Goal: Check status: Check status

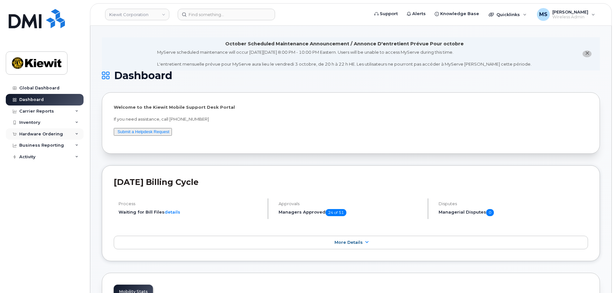
click at [52, 135] on div "Hardware Ordering" at bounding box center [41, 133] width 44 height 5
click at [40, 155] on link "Orders" at bounding box center [50, 158] width 66 height 12
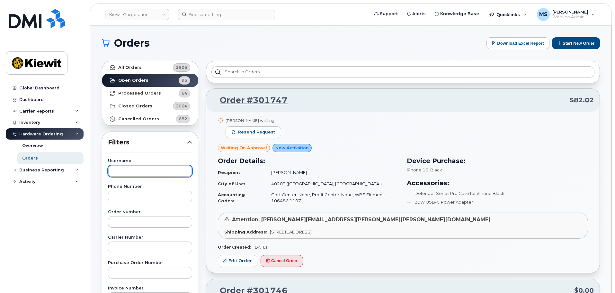
click at [125, 170] on input "text" at bounding box center [150, 171] width 84 height 12
type input "[PERSON_NAME]"
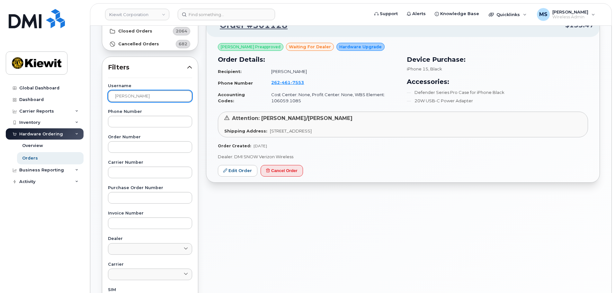
scroll to position [64, 0]
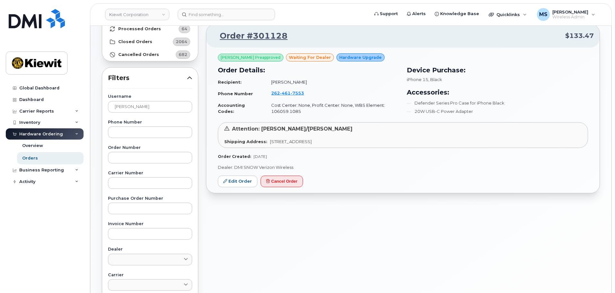
click at [289, 132] on span "Attention: [PERSON_NAME]/[PERSON_NAME]" at bounding box center [292, 129] width 120 height 6
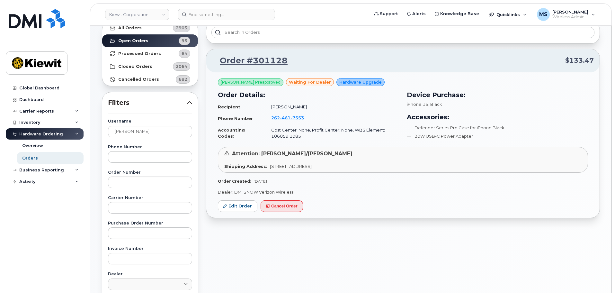
scroll to position [32, 0]
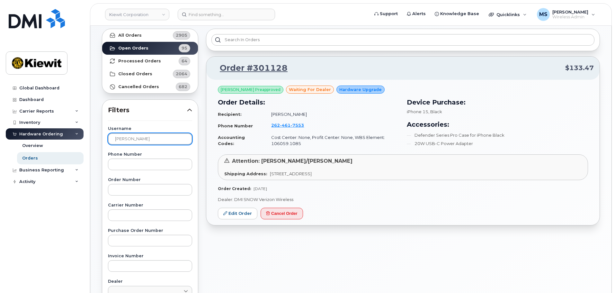
click at [141, 141] on input "[PERSON_NAME]" at bounding box center [150, 139] width 84 height 12
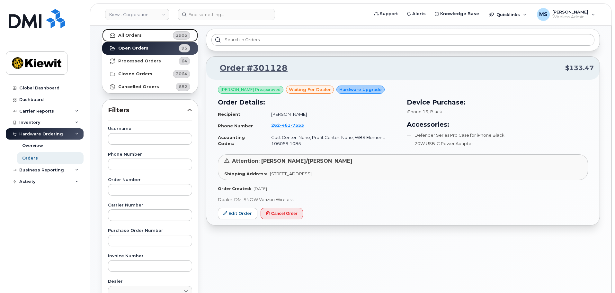
click at [134, 38] on link "All Orders 2905" at bounding box center [150, 35] width 96 height 13
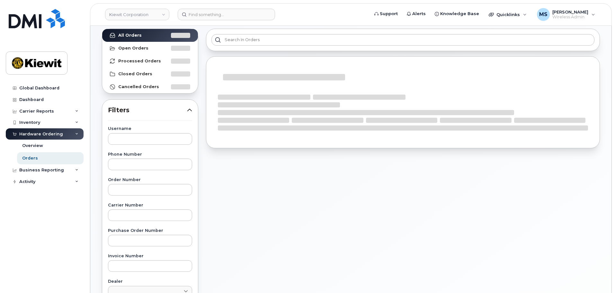
click at [133, 180] on label "Order Number" at bounding box center [150, 180] width 84 height 4
click at [132, 187] on input "text" at bounding box center [150, 190] width 84 height 12
paste input "300327"
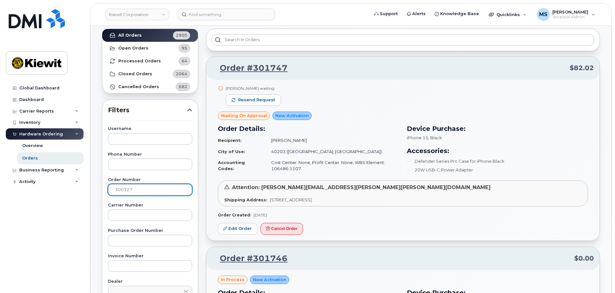
type input "300327"
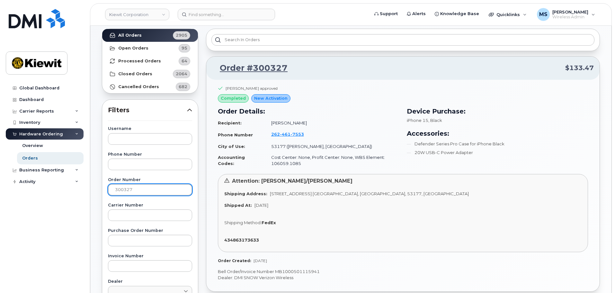
drag, startPoint x: 140, startPoint y: 189, endPoint x: 107, endPoint y: 189, distance: 33.4
click at [107, 189] on div "Username Phone Number Order Number 300327 Carrier Number Purchase Order Number …" at bounding box center [150, 275] width 100 height 297
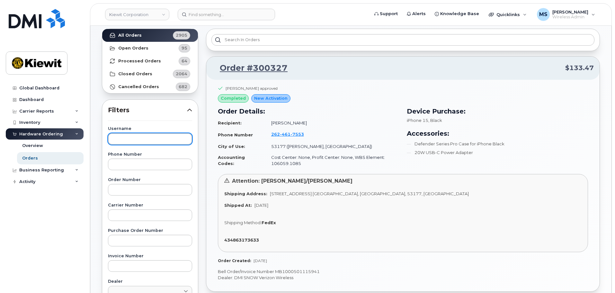
click at [127, 140] on input "text" at bounding box center [150, 139] width 84 height 12
type input "[PERSON_NAME]"
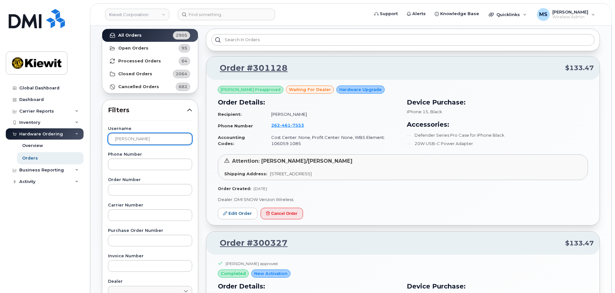
click at [137, 138] on input "[PERSON_NAME]" at bounding box center [150, 139] width 84 height 12
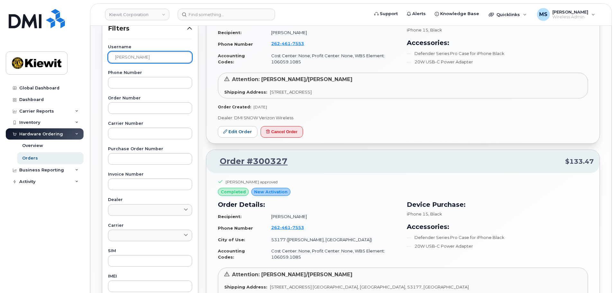
scroll to position [244, 0]
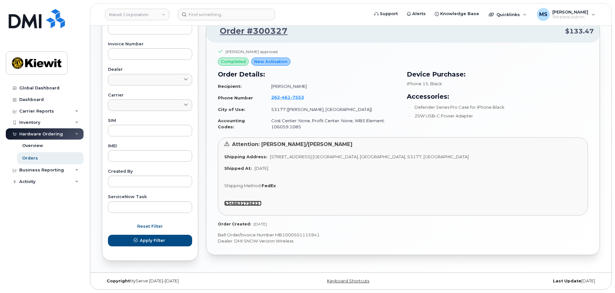
click at [242, 204] on strong "434863173633" at bounding box center [241, 202] width 35 height 5
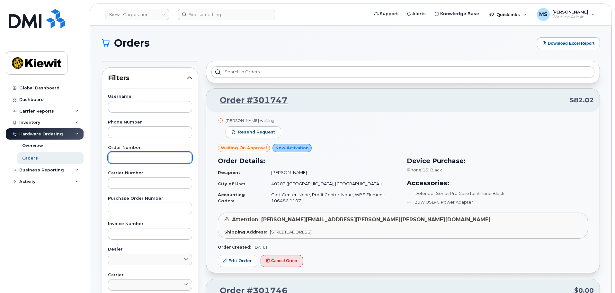
click at [127, 157] on input "text" at bounding box center [150, 158] width 84 height 12
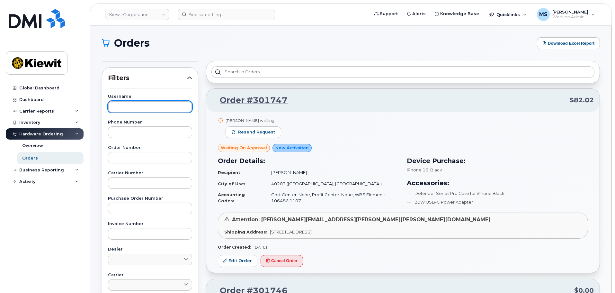
click at [120, 105] on input "text" at bounding box center [150, 107] width 84 height 12
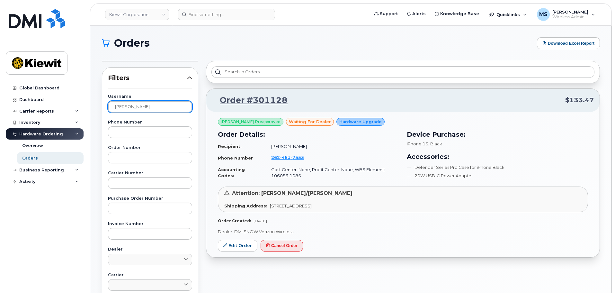
type input "[PERSON_NAME]"
click at [246, 103] on link "Order #301128" at bounding box center [249, 100] width 75 height 12
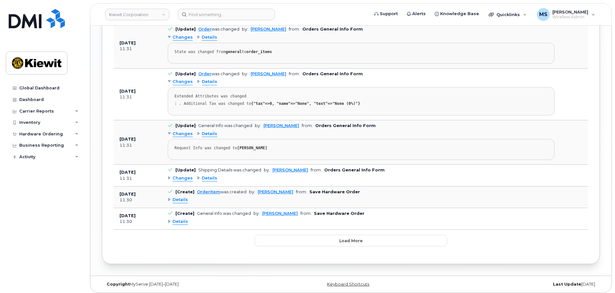
scroll to position [915, 0]
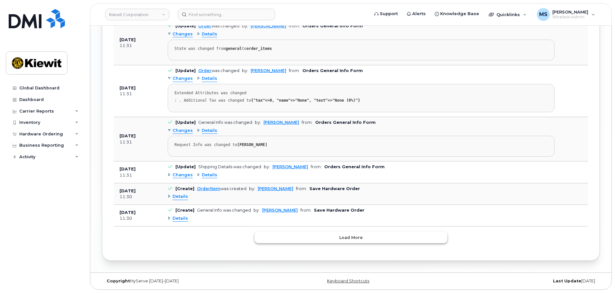
click at [347, 236] on span "Load more" at bounding box center [350, 237] width 23 height 6
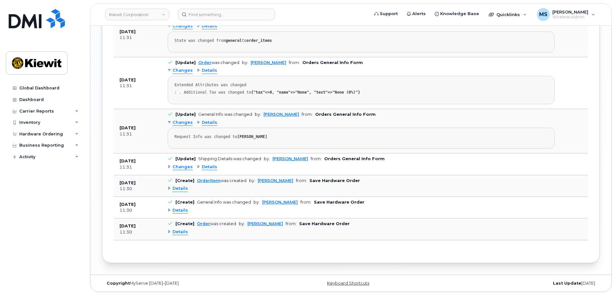
scroll to position [925, 0]
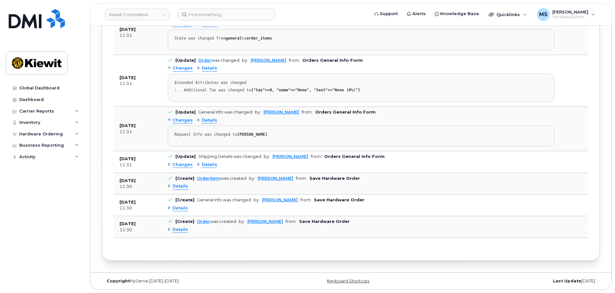
click at [182, 231] on span "Details" at bounding box center [179, 229] width 15 height 6
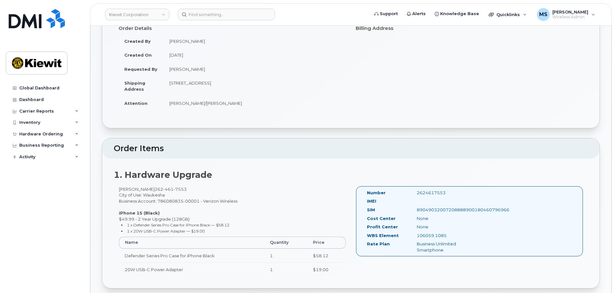
scroll to position [193, 0]
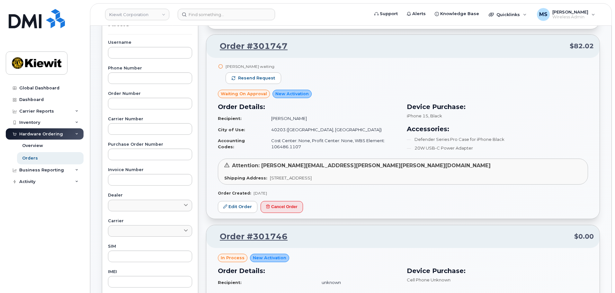
scroll to position [64, 0]
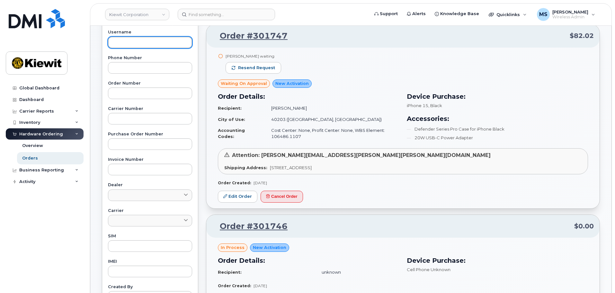
click at [136, 44] on input "text" at bounding box center [150, 43] width 84 height 12
type input "[PERSON_NAME]"
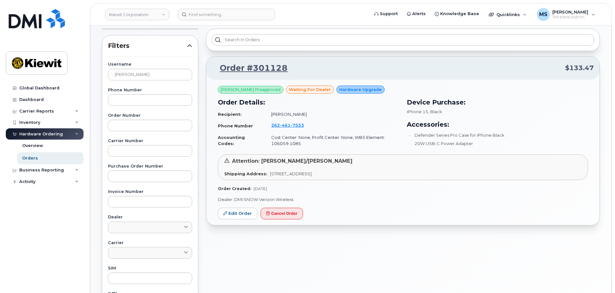
scroll to position [0, 0]
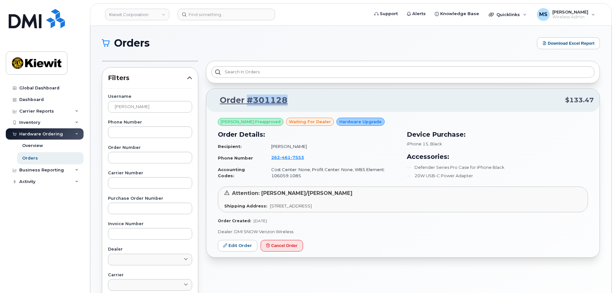
drag, startPoint x: 284, startPoint y: 101, endPoint x: 250, endPoint y: 99, distance: 33.8
click at [248, 100] on p "Order #301128 $133.47" at bounding box center [402, 100] width 381 height 12
copy link "#301128"
